Goal: Information Seeking & Learning: Learn about a topic

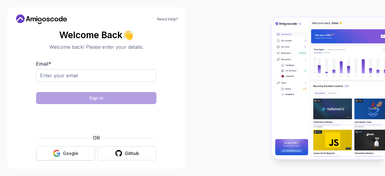
click at [70, 148] on button "Google" at bounding box center [65, 153] width 59 height 14
click at [74, 156] on div "Google" at bounding box center [70, 153] width 15 height 6
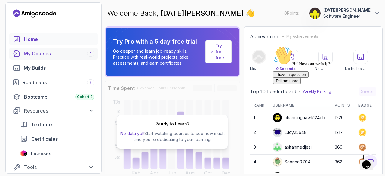
click at [50, 55] on div "My Courses 1" at bounding box center [59, 53] width 70 height 7
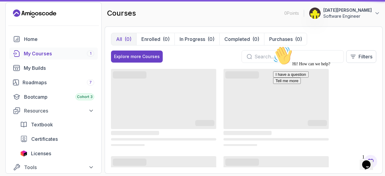
click at [50, 55] on div "My Courses 1" at bounding box center [59, 53] width 70 height 7
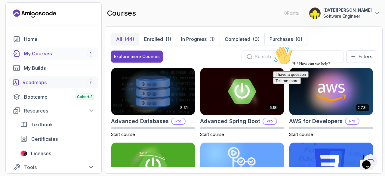
click at [57, 86] on link "Roadmaps 7" at bounding box center [53, 82] width 88 height 12
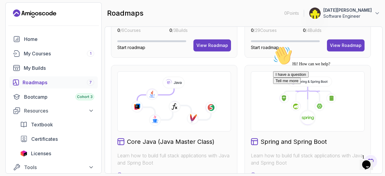
scroll to position [137, 0]
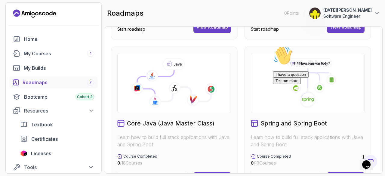
click at [282, 81] on div "Hi! How can we help? I have a question Tell me more" at bounding box center [327, 65] width 108 height 38
click at [275, 84] on div "I have a question Tell me more" at bounding box center [327, 77] width 108 height 13
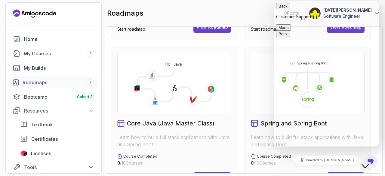
click at [273, 1] on textarea at bounding box center [273, 1] width 0 height 0
type textarea "i want to learn java backend development for free guide me"
click at [259, 103] on icon at bounding box center [307, 83] width 103 height 50
click at [280, 9] on button "Back" at bounding box center [283, 6] width 14 height 6
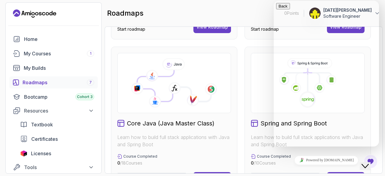
click at [258, 69] on icon at bounding box center [307, 83] width 103 height 50
click at [259, 6] on div "roadmaps 0 Points 1 [DATE][PERSON_NAME] Software Engineer" at bounding box center [244, 13] width 278 height 22
click at [365, 164] on icon "$i18n('chat', 'chat_widget')" at bounding box center [364, 166] width 7 height 4
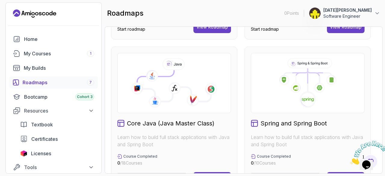
click at [320, 107] on icon at bounding box center [307, 83] width 103 height 50
click at [310, 120] on h2 "Spring and Spring Boot" at bounding box center [293, 123] width 66 height 8
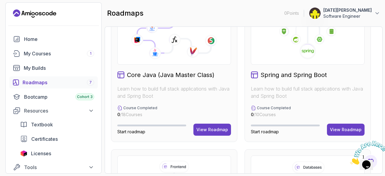
scroll to position [186, 0]
click at [340, 126] on div "View Roadmap" at bounding box center [346, 129] width 32 height 6
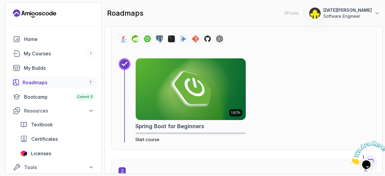
scroll to position [265, 0]
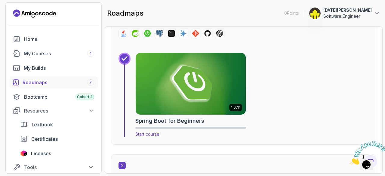
click at [178, 104] on img at bounding box center [190, 83] width 115 height 65
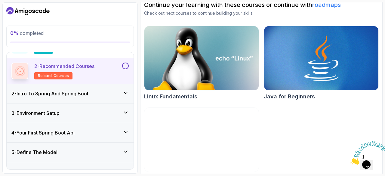
scroll to position [80, 0]
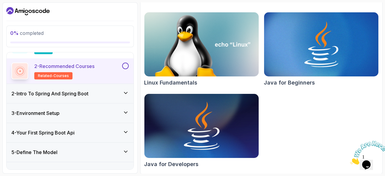
click at [186, 110] on img at bounding box center [201, 125] width 120 height 67
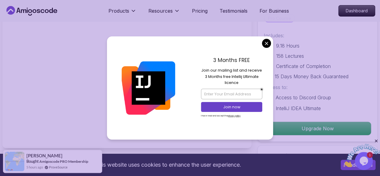
scroll to position [29, 0]
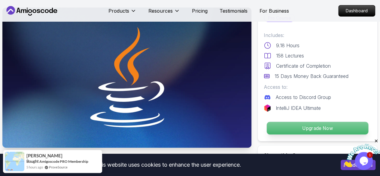
click at [314, 128] on p "Upgrade Now" at bounding box center [318, 128] width 102 height 13
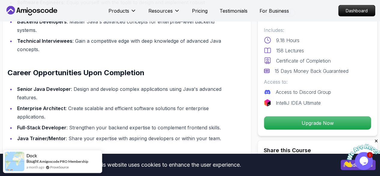
scroll to position [615, 0]
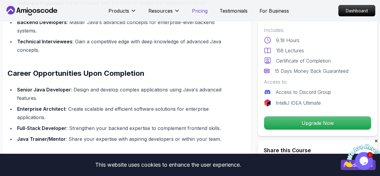
click at [198, 11] on p "Pricing" at bounding box center [200, 10] width 16 height 7
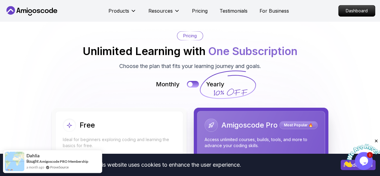
scroll to position [1319, 0]
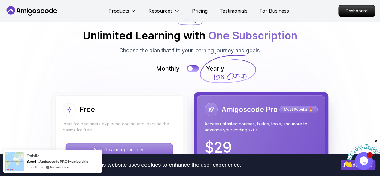
click at [117, 143] on p "Start Learning for Free" at bounding box center [119, 149] width 107 height 13
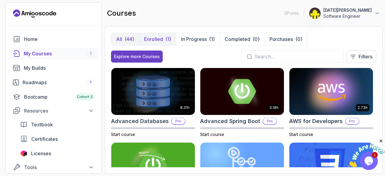
click at [168, 36] on div "(1)" at bounding box center [168, 38] width 6 height 7
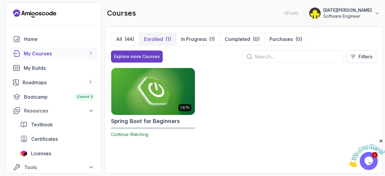
click at [160, 84] on img at bounding box center [153, 91] width 88 height 49
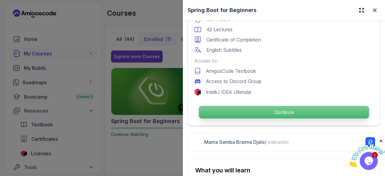
scroll to position [182, 0]
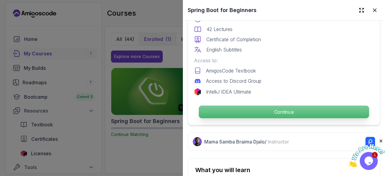
click at [242, 112] on p "Continue" at bounding box center [284, 111] width 170 height 13
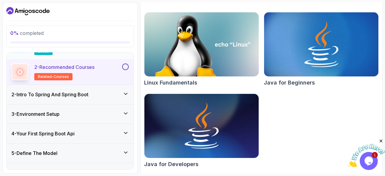
scroll to position [38, 0]
click at [88, 93] on h3 "2 - Intro To Spring And Spring Boot" at bounding box center [49, 93] width 77 height 7
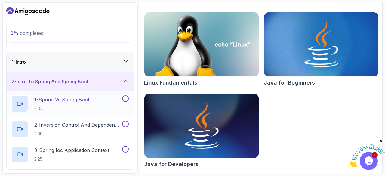
scroll to position [0, 0]
click at [85, 98] on p "1 - Spring Vs Spring Boot" at bounding box center [61, 99] width 55 height 7
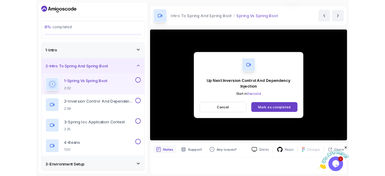
scroll to position [58, 0]
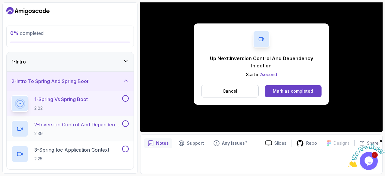
click at [78, 129] on h2 "2 - Inversion Control And Dependency Injection 2:39" at bounding box center [77, 129] width 87 height 16
